Goal: Use online tool/utility: Utilize a website feature to perform a specific function

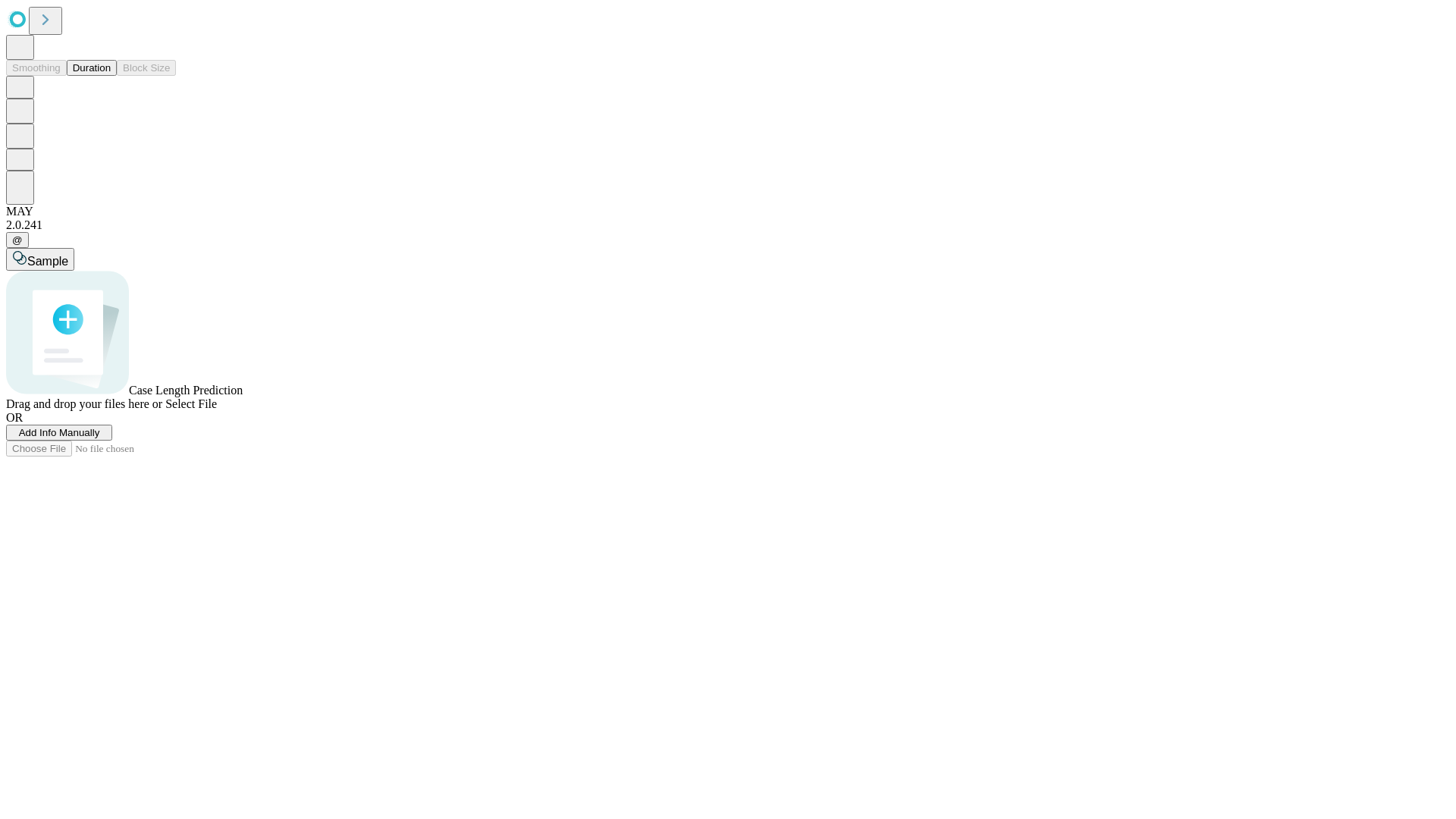
click at [110, 76] on button "Duration" at bounding box center [91, 67] width 50 height 16
click at [100, 438] on span "Add Info Manually" at bounding box center [59, 432] width 81 height 11
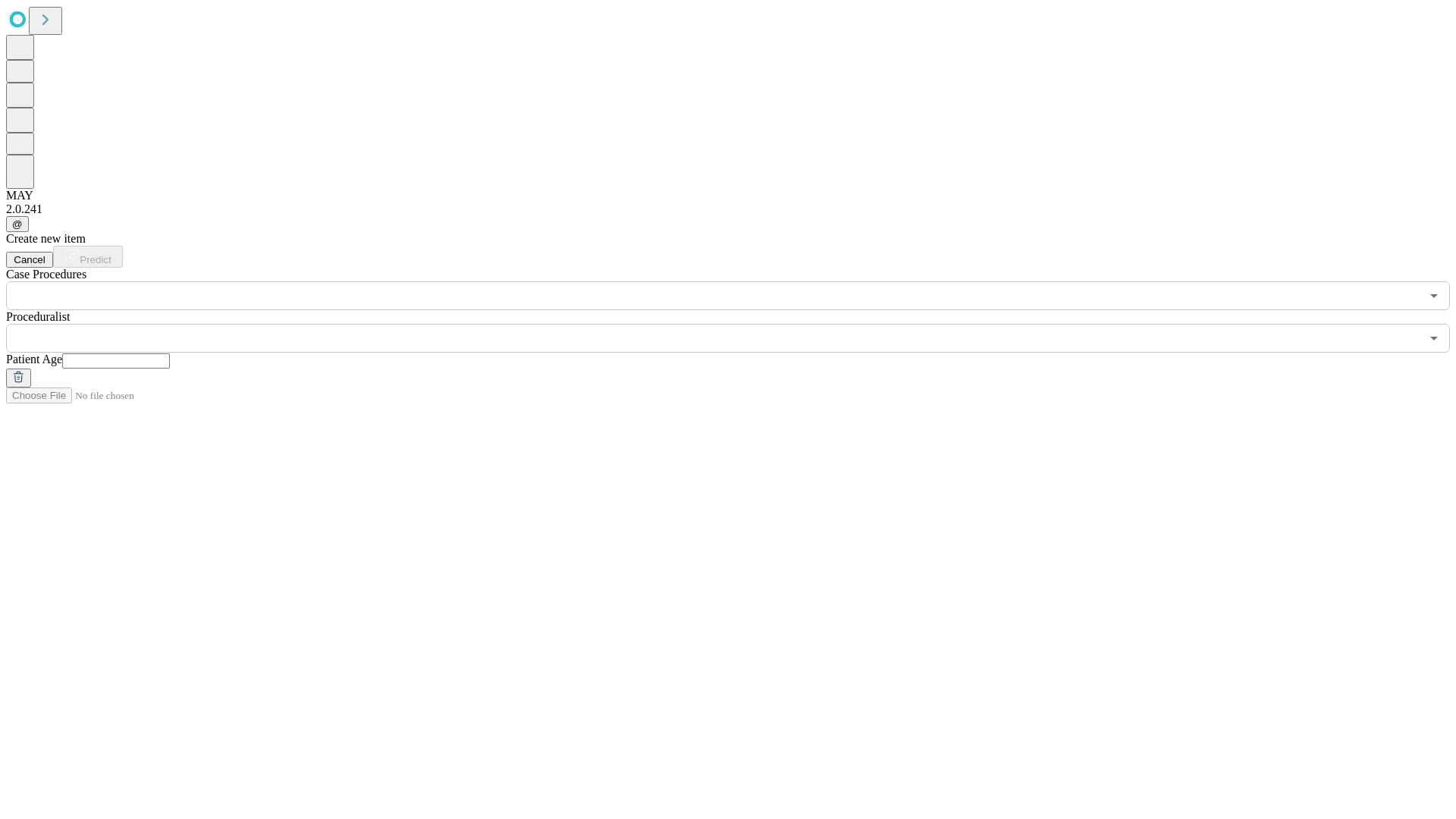
click at [169, 353] on input "text" at bounding box center [115, 360] width 108 height 15
type input "**"
click at [739, 324] on input "text" at bounding box center [713, 338] width 1414 height 29
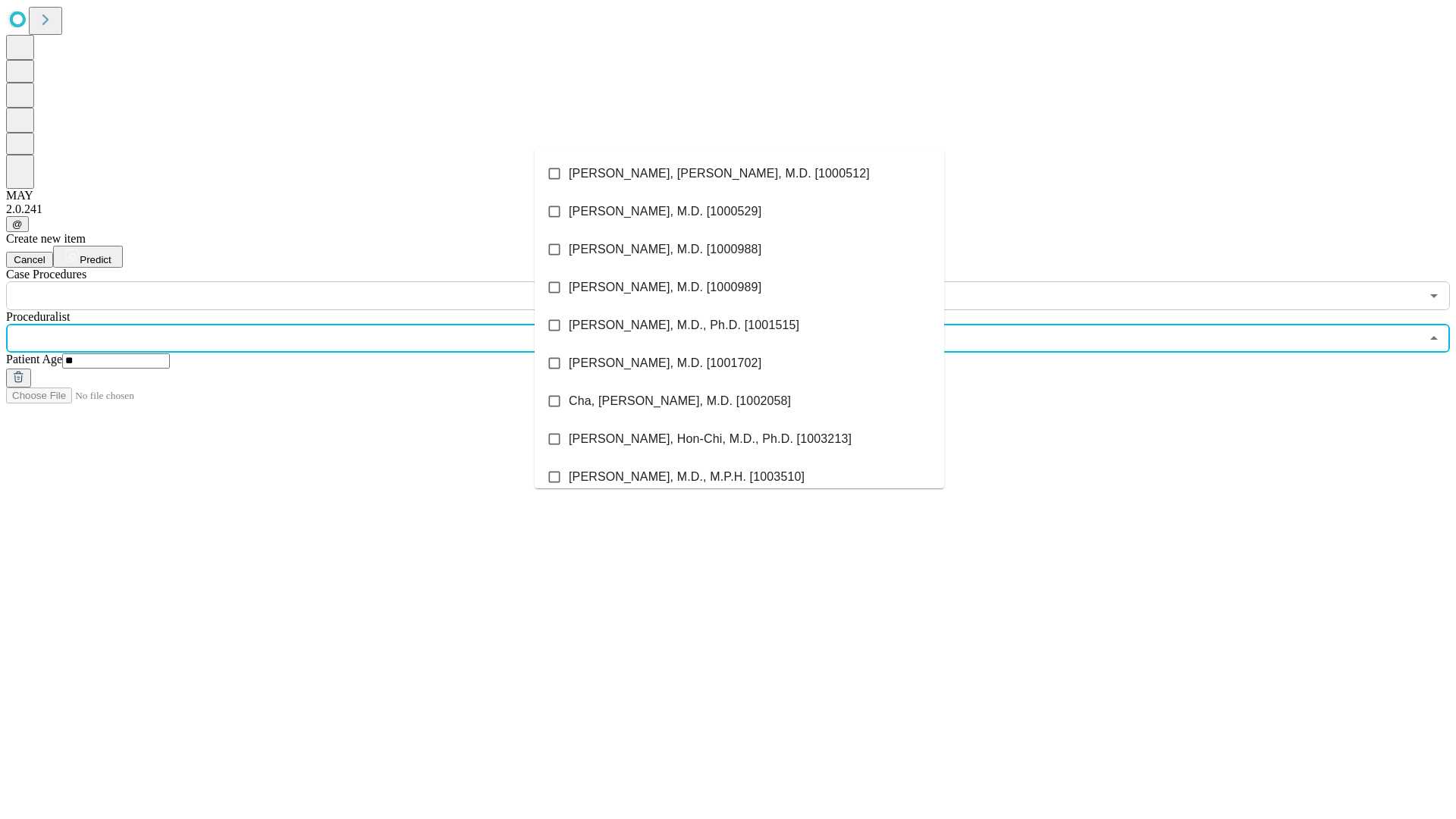
click at [740, 173] on li "[PERSON_NAME], [PERSON_NAME], M.D. [1000512]" at bounding box center [739, 173] width 409 height 37
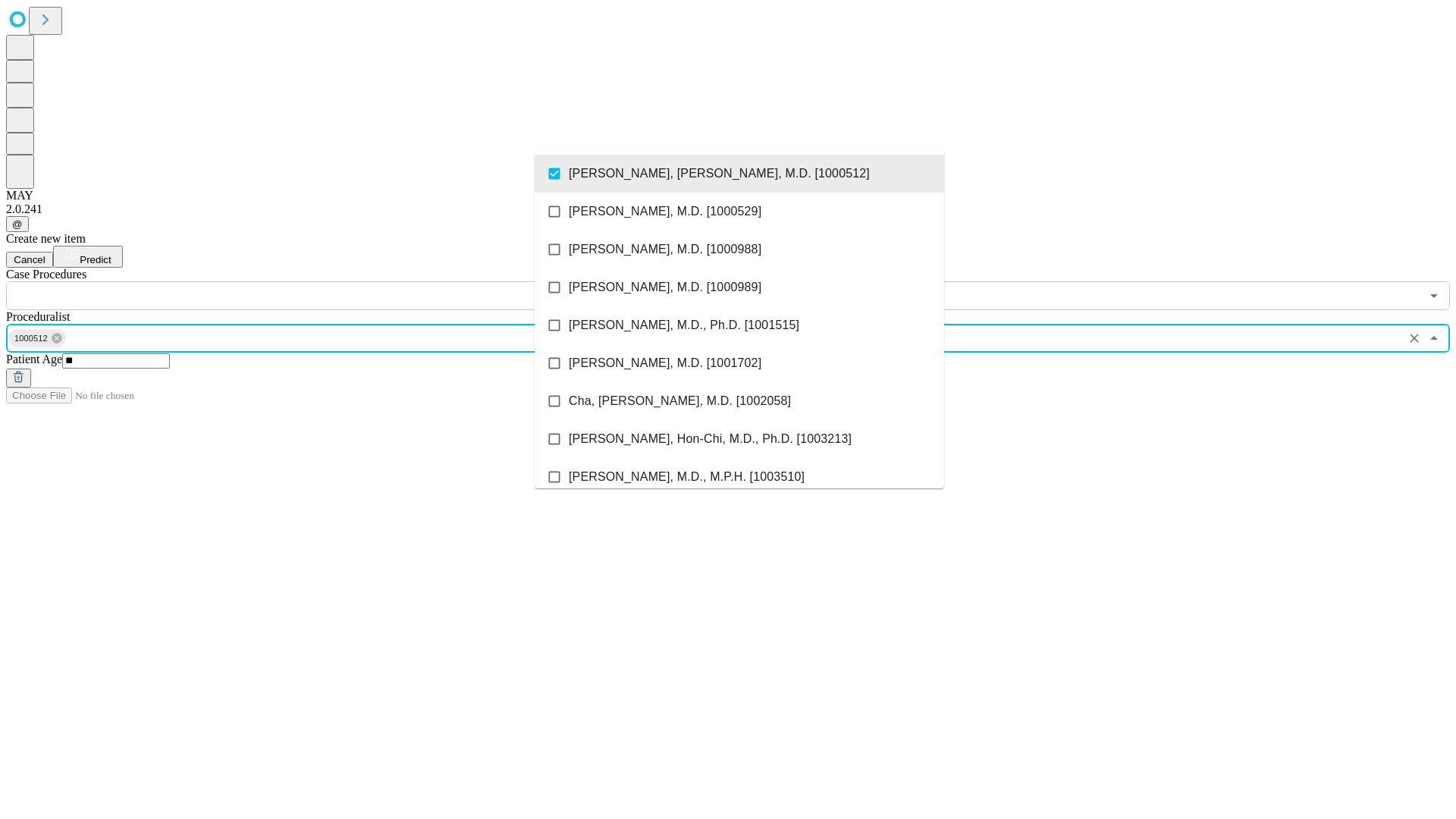
click at [318, 281] on input "text" at bounding box center [713, 295] width 1414 height 29
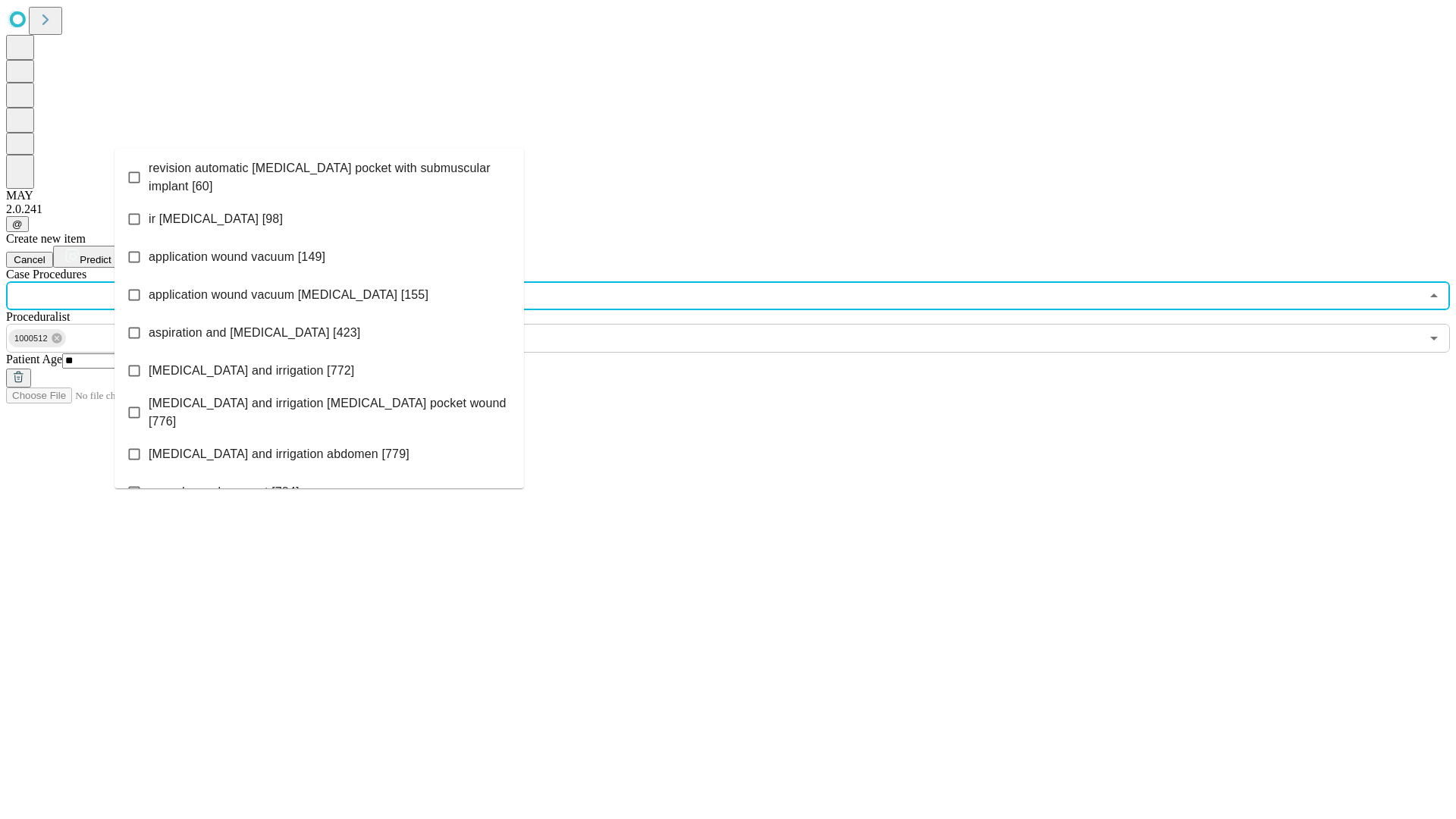
click at [319, 173] on span "revision automatic [MEDICAL_DATA] pocket with submuscular implant [60]" at bounding box center [331, 177] width 363 height 37
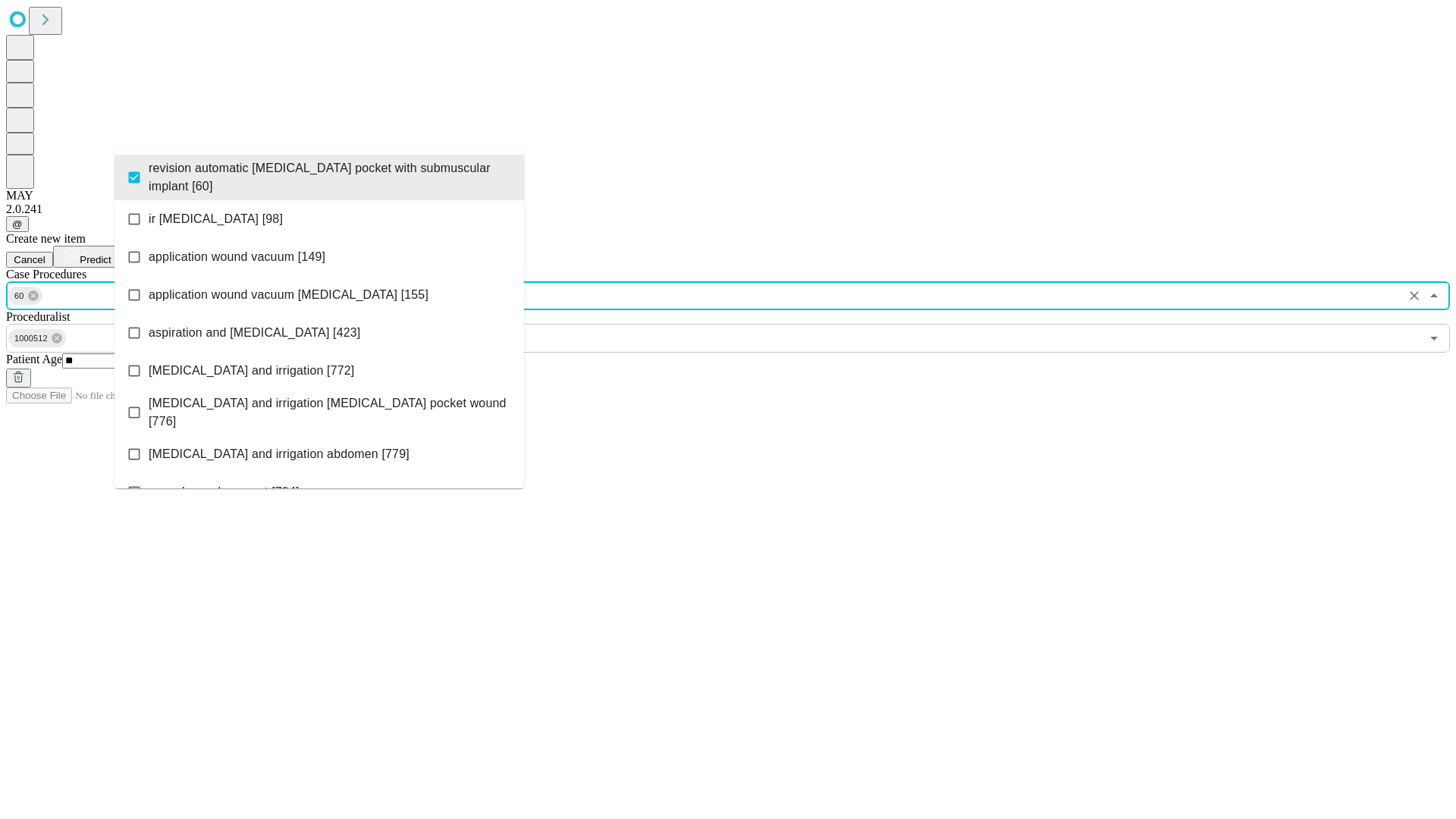
click at [110, 254] on span "Predict" at bounding box center [95, 259] width 31 height 11
